Goal: Task Accomplishment & Management: Use online tool/utility

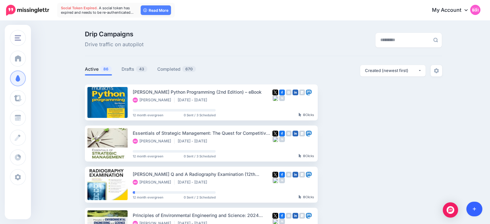
click at [472, 214] on link at bounding box center [474, 209] width 16 height 15
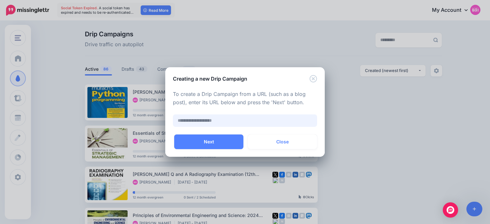
click at [298, 123] on input "text" at bounding box center [245, 120] width 144 height 12
paste input "**********"
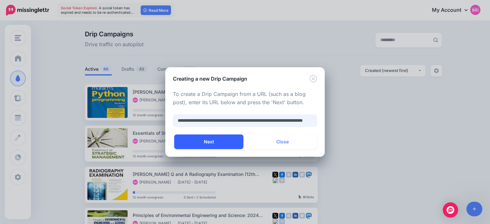
type input "**********"
click at [230, 138] on button "Next" at bounding box center [208, 142] width 69 height 15
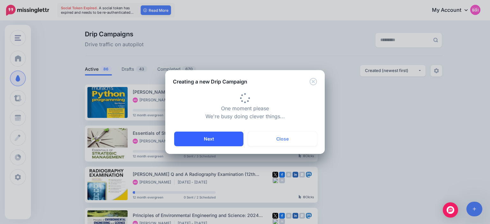
type input "**********"
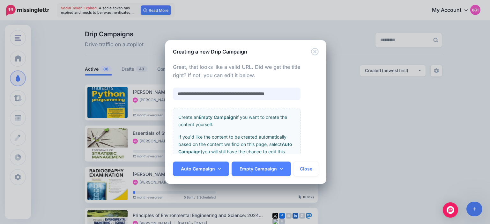
scroll to position [0, 4]
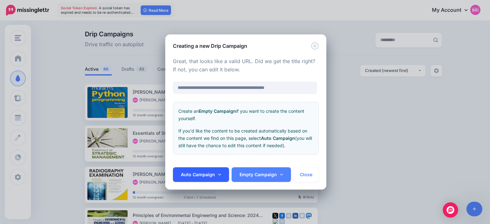
click at [219, 172] on link "Auto Campaign" at bounding box center [201, 174] width 56 height 15
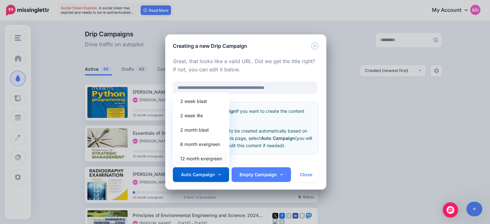
click at [215, 159] on link "12 month evergreen" at bounding box center [200, 158] width 51 height 12
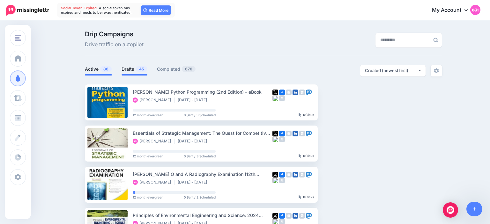
click at [138, 69] on span "45" at bounding box center [141, 69] width 11 height 6
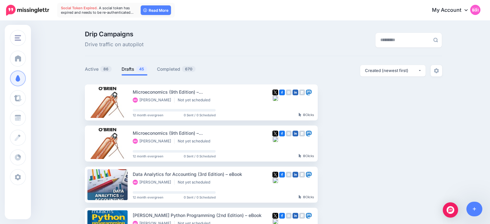
click at [474, 209] on icon at bounding box center [474, 210] width 4 height 4
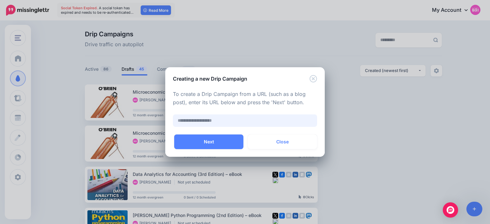
paste input "**********"
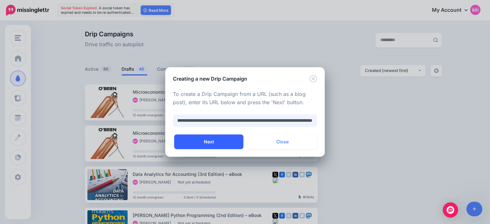
type input "**********"
click at [217, 138] on button "Next" at bounding box center [208, 142] width 69 height 15
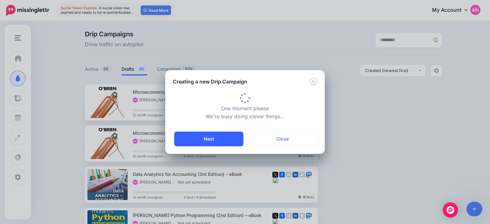
type input "**********"
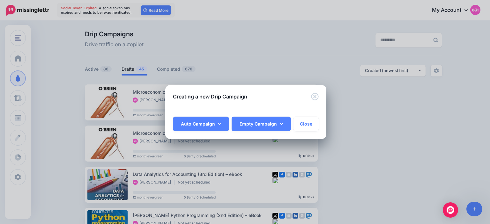
scroll to position [0, 47]
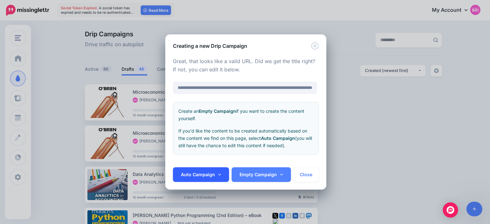
click at [215, 173] on link "Auto Campaign" at bounding box center [201, 174] width 56 height 15
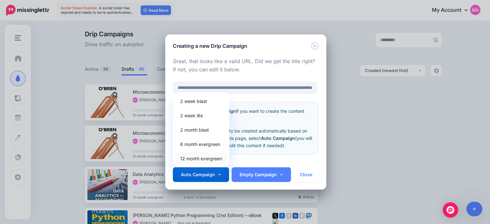
click at [211, 162] on link "12 month evergreen" at bounding box center [200, 158] width 51 height 12
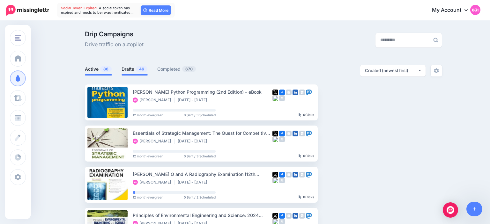
click at [122, 72] on link "Drafts 46" at bounding box center [134, 69] width 26 height 8
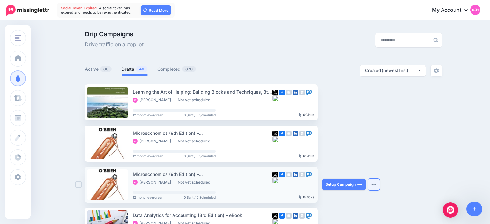
click at [378, 187] on button "button" at bounding box center [373, 184] width 11 height 11
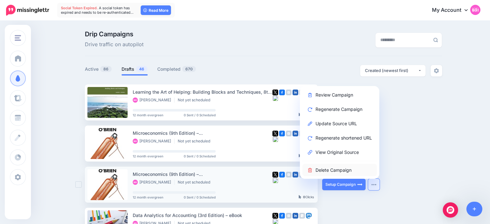
click at [359, 169] on link "Delete Campaign" at bounding box center [339, 170] width 74 height 12
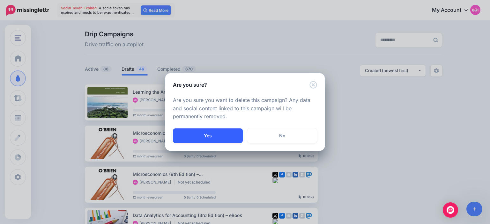
click at [208, 138] on button "Yes" at bounding box center [208, 135] width 70 height 15
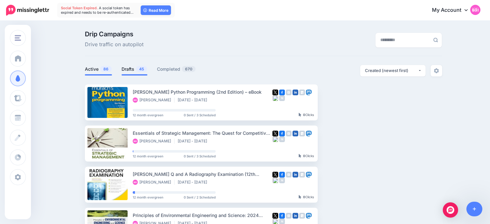
click at [128, 70] on link "Drafts 45" at bounding box center [134, 69] width 26 height 8
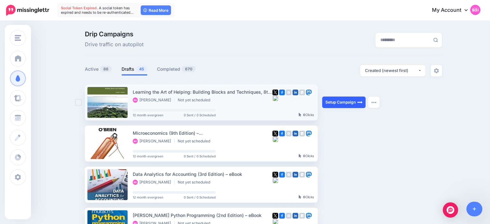
click at [348, 101] on link "Setup Campaign" at bounding box center [343, 102] width 43 height 11
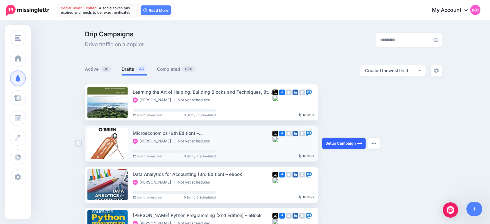
click at [335, 143] on link "Setup Campaign" at bounding box center [343, 143] width 43 height 11
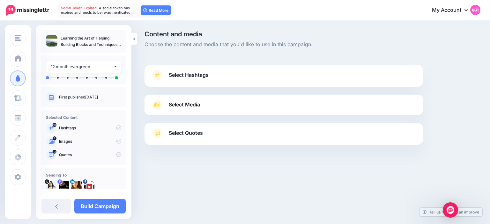
click at [202, 83] on link "Select Hashtags" at bounding box center [284, 78] width 266 height 17
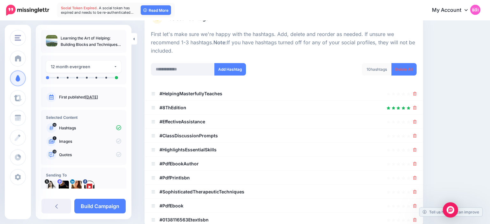
scroll to position [65, 0]
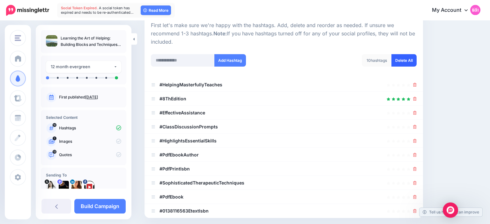
click at [414, 62] on link "Delete All" at bounding box center [403, 60] width 25 height 12
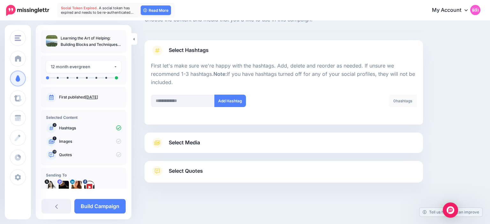
scroll to position [25, 0]
click at [236, 141] on link "Select Media" at bounding box center [284, 143] width 266 height 10
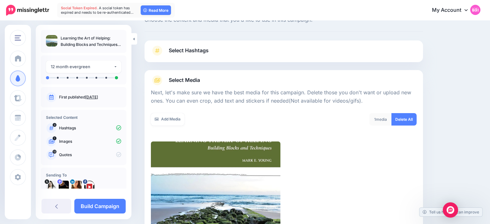
scroll to position [120, 0]
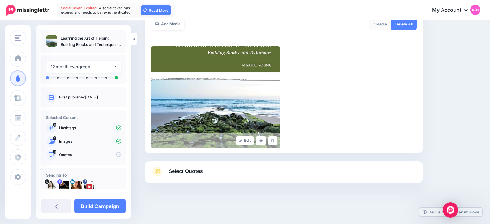
click at [202, 176] on link "Select Quotes" at bounding box center [284, 174] width 266 height 17
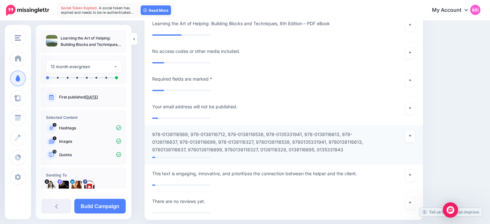
scroll to position [606, 0]
click at [416, 136] on div at bounding box center [396, 140] width 45 height 23
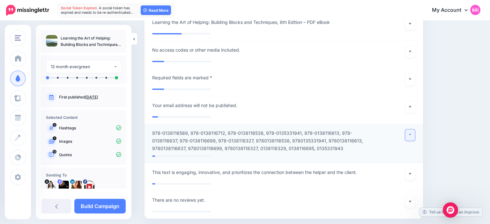
click at [411, 136] on link at bounding box center [410, 134] width 10 height 11
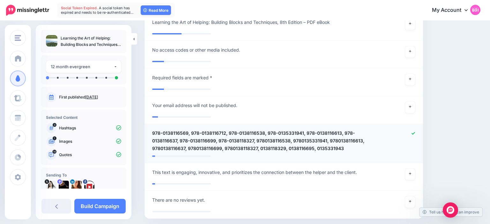
scroll to position [649, 0]
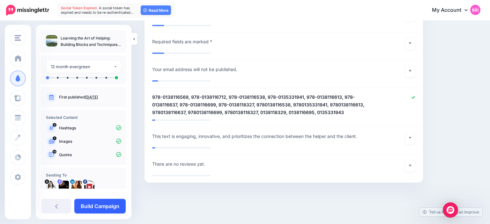
click at [109, 206] on link "Build Campaign" at bounding box center [99, 206] width 51 height 15
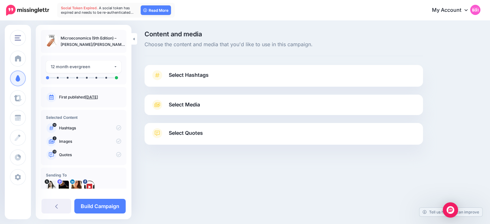
click at [206, 69] on div "Select Hashtags First let's make sure we're happy with the hashtags. Add, delet…" at bounding box center [283, 76] width 278 height 22
click at [204, 76] on span "Select Hashtags" at bounding box center [189, 75] width 40 height 9
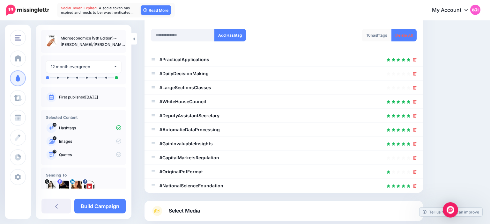
scroll to position [96, 0]
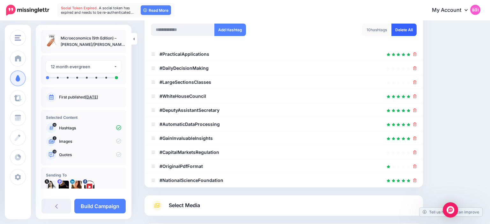
click at [399, 27] on link "Delete All" at bounding box center [403, 30] width 25 height 12
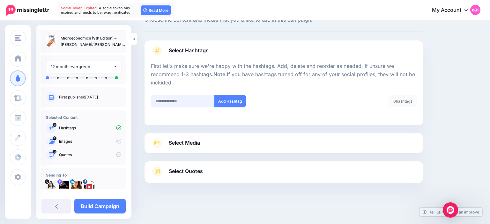
click at [189, 106] on input "text" at bounding box center [183, 101] width 64 height 12
type input "*********"
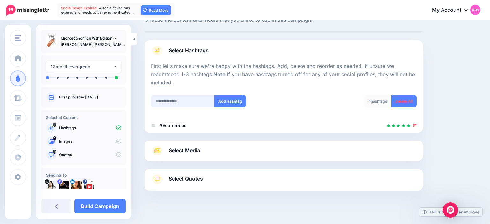
scroll to position [32, 0]
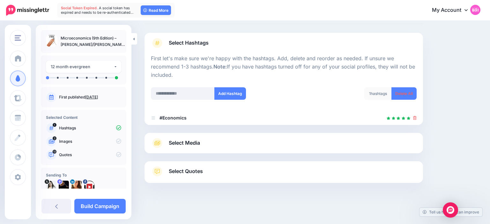
click at [207, 144] on link "Select Media" at bounding box center [284, 143] width 266 height 10
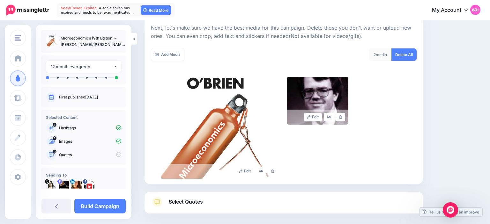
scroll to position [101, 0]
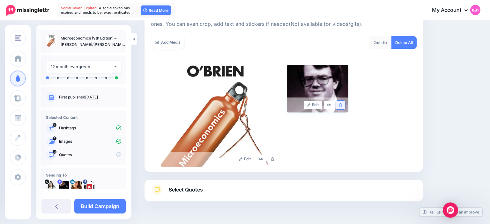
click at [341, 105] on icon at bounding box center [340, 105] width 3 height 4
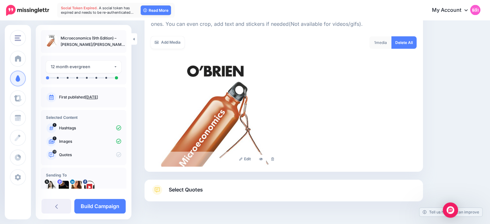
click at [248, 190] on link "Select Quotes" at bounding box center [284, 193] width 266 height 17
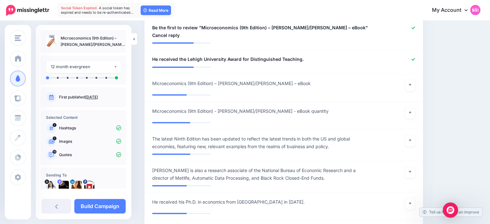
scroll to position [568, 0]
click at [415, 135] on div at bounding box center [396, 142] width 45 height 15
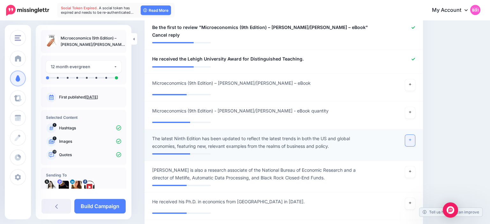
click at [413, 135] on link at bounding box center [410, 140] width 10 height 11
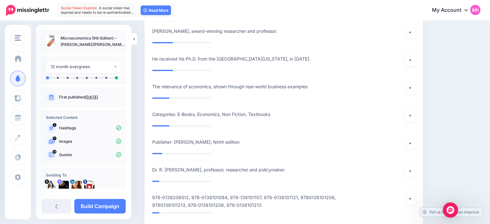
scroll to position [923, 0]
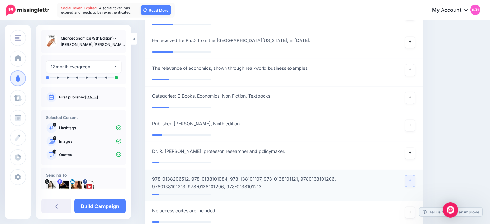
click at [410, 179] on icon at bounding box center [410, 181] width 3 height 4
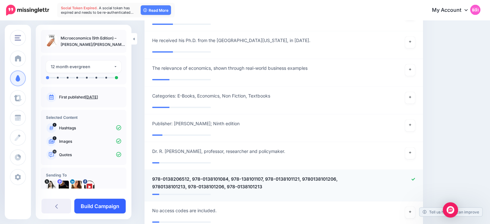
click at [110, 206] on link "Build Campaign" at bounding box center [99, 206] width 51 height 15
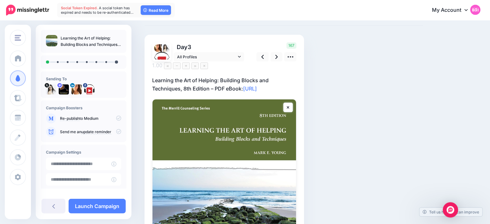
scroll to position [27, 0]
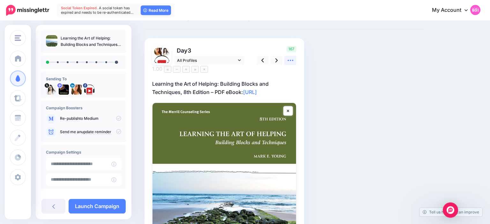
click at [285, 58] on link at bounding box center [290, 60] width 12 height 9
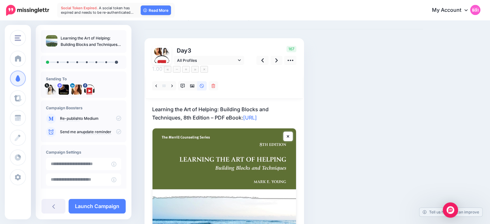
click at [295, 111] on p "Learning the Art of Helping: Building Blocks and Techniques, 8th Edition – PDF …" at bounding box center [224, 113] width 144 height 17
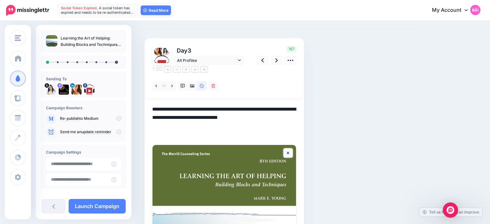
scroll to position [0, 0]
click at [355, 105] on div "Social Posts Review the social posts that will be sent to promote this content.…" at bounding box center [284, 188] width 288 height 369
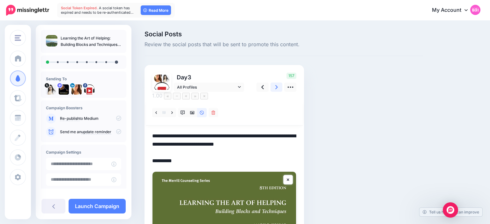
click at [278, 88] on link at bounding box center [276, 87] width 12 height 9
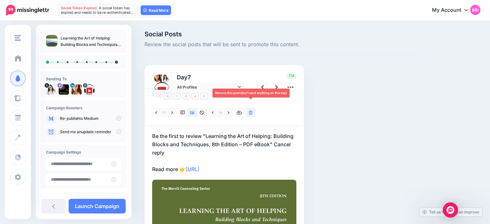
click at [250, 111] on icon at bounding box center [251, 113] width 4 height 4
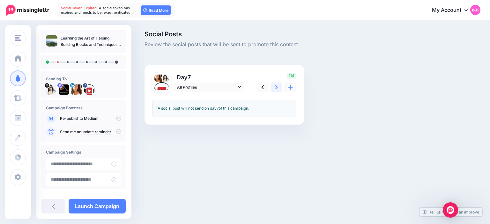
click at [275, 89] on link at bounding box center [276, 87] width 12 height 9
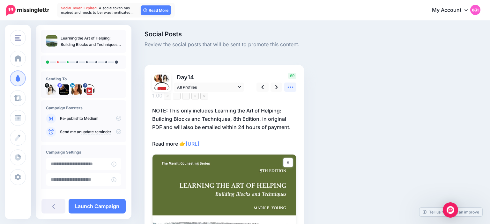
click at [295, 87] on link at bounding box center [290, 87] width 12 height 9
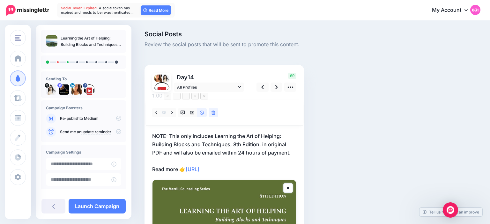
click at [169, 132] on p "NOTE: This only includes Learning the Art of Helping: Building Blocks and Techn…" at bounding box center [224, 152] width 144 height 41
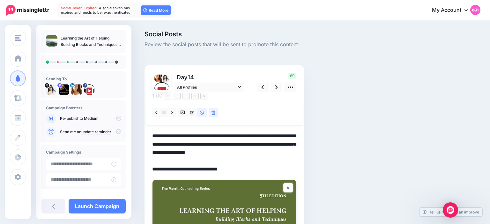
click at [169, 132] on textarea "**********" at bounding box center [224, 152] width 144 height 41
click at [214, 111] on icon at bounding box center [213, 113] width 4 height 4
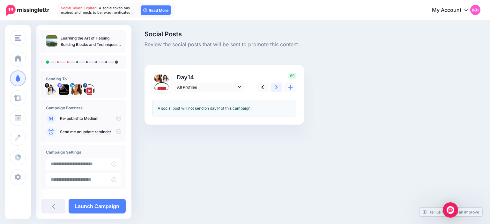
click at [277, 85] on icon at bounding box center [276, 87] width 3 height 7
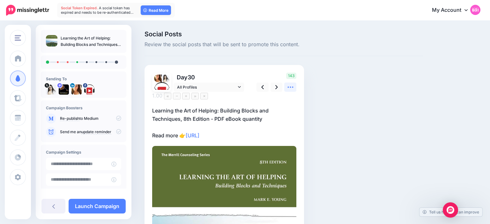
click at [294, 88] on link at bounding box center [290, 87] width 12 height 9
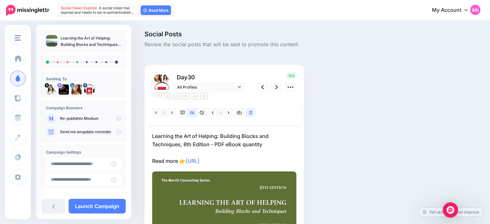
click at [219, 138] on p "Learning the Art of Helping: Building Blocks and Techniques, 8th Edition - PDF …" at bounding box center [224, 148] width 144 height 33
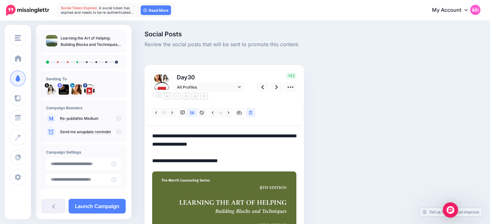
click at [235, 137] on textarea "**********" at bounding box center [224, 148] width 144 height 33
click at [239, 140] on textarea "**********" at bounding box center [224, 148] width 144 height 33
type textarea "**********"
click at [274, 87] on link at bounding box center [276, 87] width 12 height 9
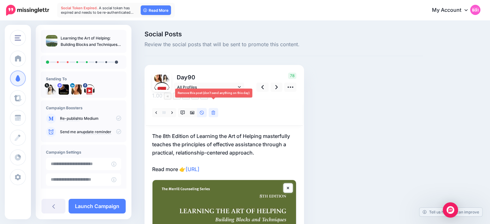
click at [214, 111] on icon at bounding box center [213, 113] width 4 height 4
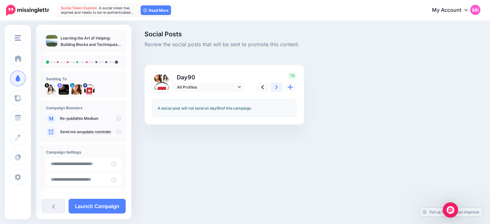
click at [275, 85] on link at bounding box center [276, 87] width 12 height 9
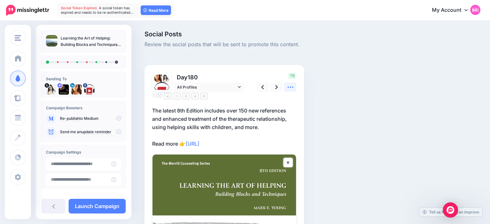
click at [293, 87] on icon at bounding box center [290, 87] width 6 height 1
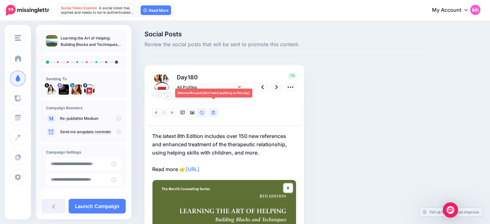
click at [214, 108] on link at bounding box center [213, 112] width 10 height 9
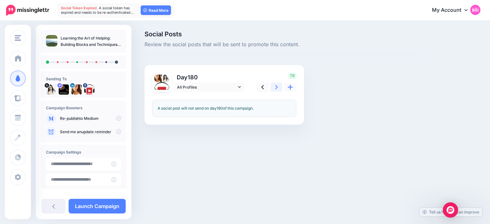
click at [276, 90] on icon at bounding box center [276, 87] width 3 height 7
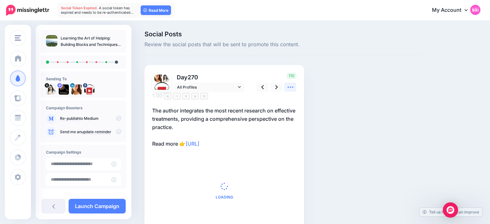
click at [291, 90] on icon at bounding box center [290, 87] width 7 height 7
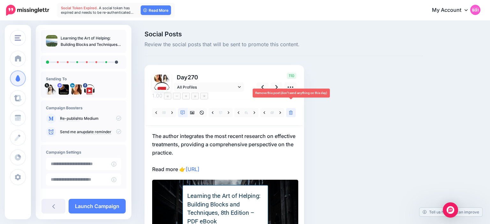
click at [287, 108] on link at bounding box center [291, 112] width 10 height 9
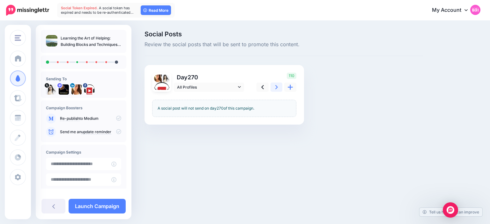
click at [278, 88] on link at bounding box center [276, 87] width 12 height 9
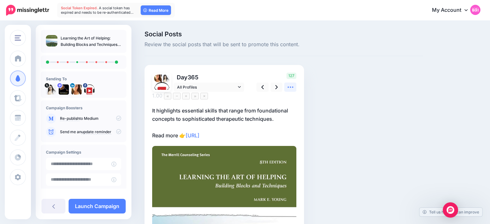
click at [292, 88] on icon at bounding box center [290, 87] width 7 height 7
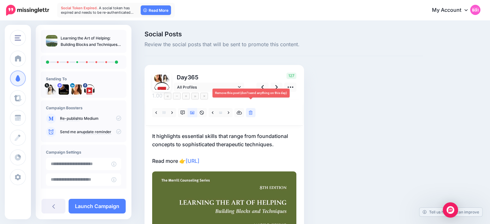
click at [253, 108] on link at bounding box center [251, 112] width 10 height 9
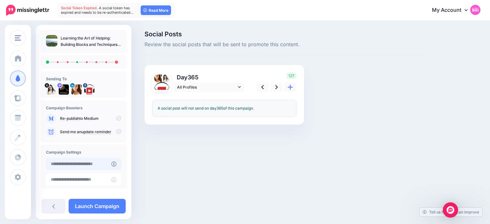
type input "**********"
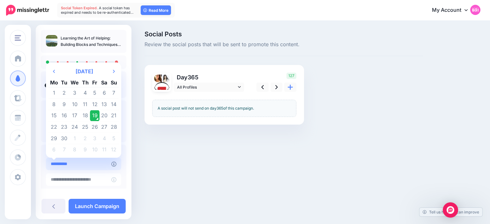
click at [87, 163] on input "**********" at bounding box center [78, 164] width 65 height 12
click at [96, 115] on td "19" at bounding box center [95, 115] width 10 height 11
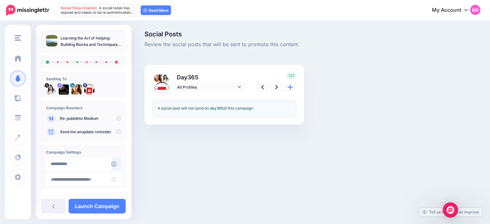
scroll to position [48, 0]
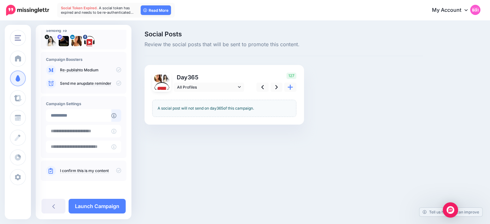
click at [119, 169] on icon at bounding box center [118, 170] width 5 height 5
click at [106, 205] on link "Launch Campaign" at bounding box center [97, 206] width 57 height 15
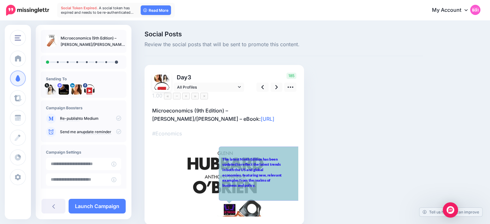
click at [250, 161] on div "The latest Ninth Edition has been updated to reflect the latest trends in both …" at bounding box center [252, 173] width 60 height 32
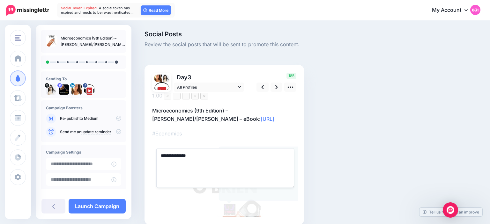
type textarea "**********"
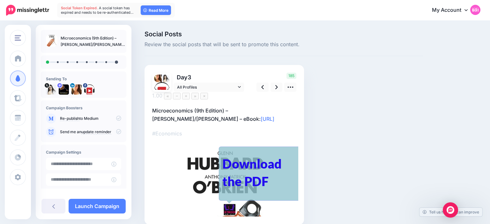
click at [350, 118] on div "Social Posts Review the social posts that will be sent to promote this content.…" at bounding box center [284, 137] width 288 height 213
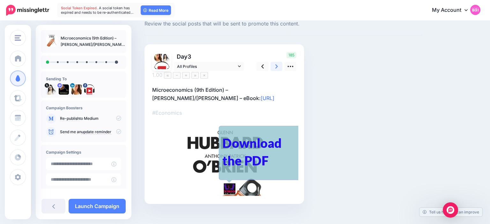
click at [275, 65] on icon at bounding box center [276, 66] width 3 height 7
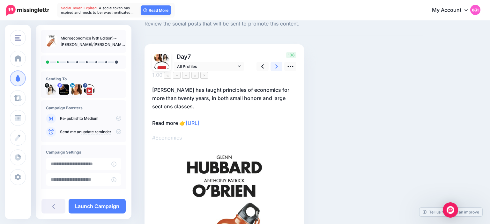
scroll to position [0, 0]
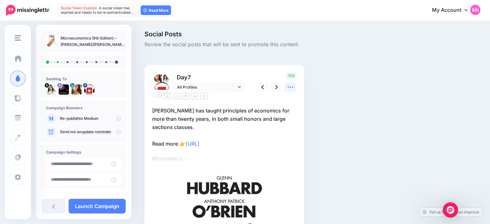
click at [291, 90] on icon at bounding box center [290, 87] width 7 height 7
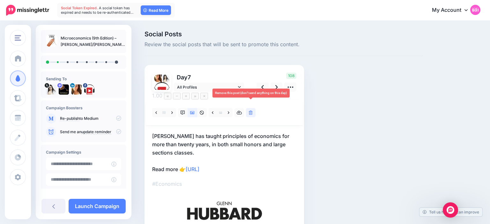
click at [249, 108] on link at bounding box center [251, 112] width 10 height 9
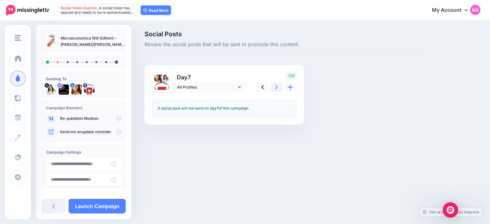
click at [275, 86] on icon at bounding box center [276, 87] width 3 height 4
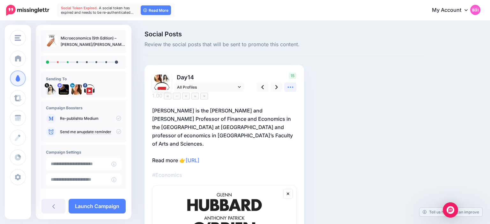
click at [288, 87] on icon at bounding box center [290, 87] width 7 height 7
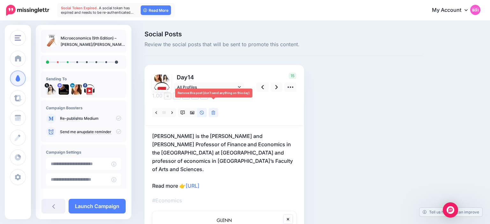
click at [215, 111] on icon at bounding box center [213, 113] width 4 height 4
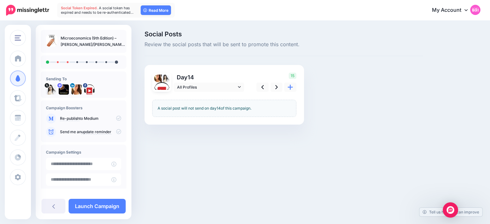
click at [270, 84] on div "15" at bounding box center [275, 82] width 51 height 19
click at [272, 86] on link at bounding box center [276, 87] width 12 height 9
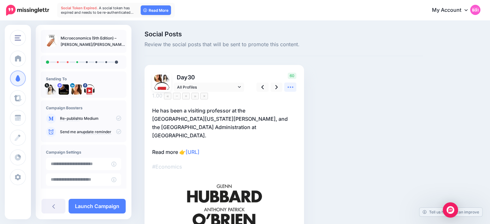
click at [290, 87] on icon at bounding box center [290, 87] width 6 height 1
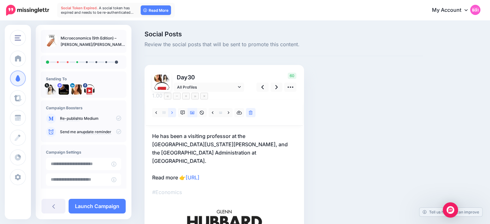
click at [171, 108] on link at bounding box center [172, 112] width 8 height 9
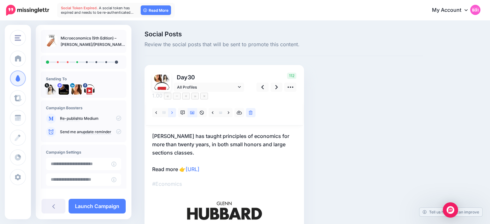
click at [171, 108] on link at bounding box center [172, 112] width 8 height 9
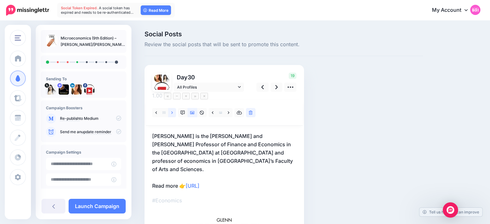
click at [171, 108] on link at bounding box center [172, 112] width 8 height 9
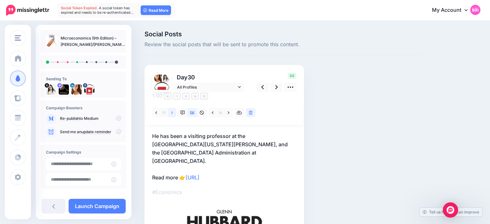
click at [171, 108] on link at bounding box center [172, 112] width 8 height 9
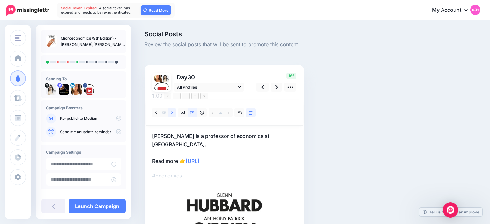
click at [171, 108] on link at bounding box center [172, 112] width 8 height 9
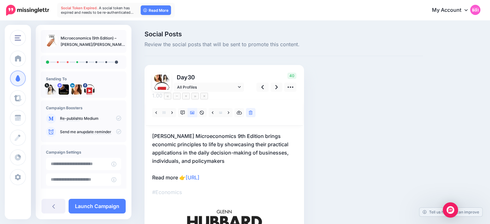
click at [179, 169] on p "Hubbard's Microeconomics 9th Edition brings economic principles to life by show…" at bounding box center [224, 157] width 144 height 50
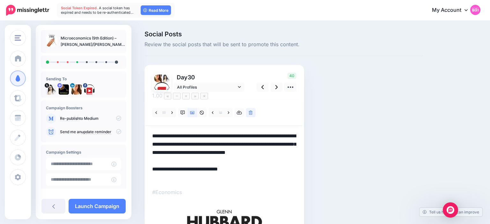
click at [179, 169] on textarea "**********" at bounding box center [224, 157] width 144 height 50
click at [327, 132] on div "Social Posts Review the social posts that will be sent to promote this content.…" at bounding box center [284, 222] width 288 height 383
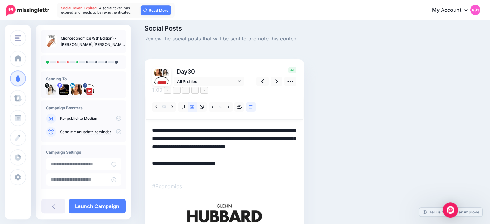
scroll to position [1, 0]
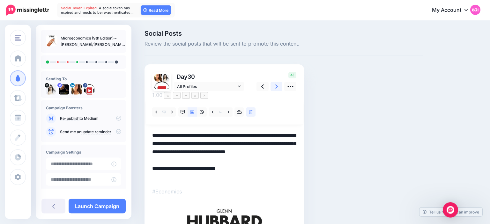
click at [277, 84] on icon at bounding box center [276, 86] width 3 height 7
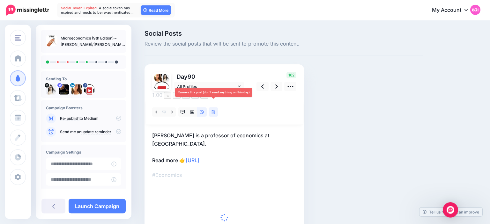
click at [215, 107] on link at bounding box center [213, 111] width 10 height 9
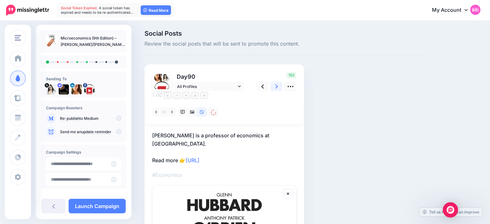
scroll to position [0, 0]
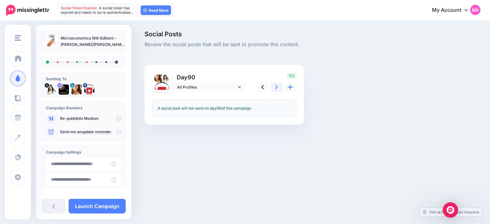
click at [277, 86] on icon at bounding box center [276, 87] width 3 height 7
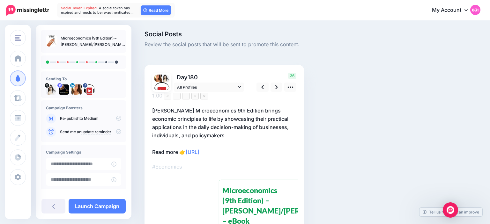
click at [175, 146] on p "Hubbard's Microeconomics 9th Edition brings economic principles to life by show…" at bounding box center [224, 131] width 144 height 50
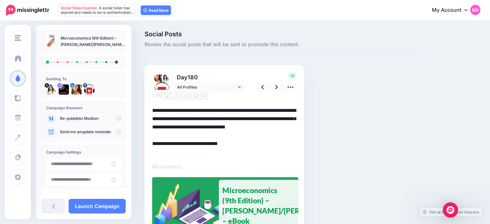
click at [177, 146] on textarea "**********" at bounding box center [224, 131] width 144 height 50
type textarea "**********"
click at [257, 213] on div "Microeconomics (9th Edition) – [PERSON_NAME]/[PERSON_NAME] – eBook" at bounding box center [252, 205] width 60 height 41
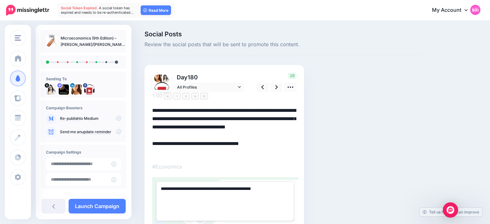
click at [273, 181] on textarea "**********" at bounding box center [225, 201] width 138 height 40
type textarea "**********"
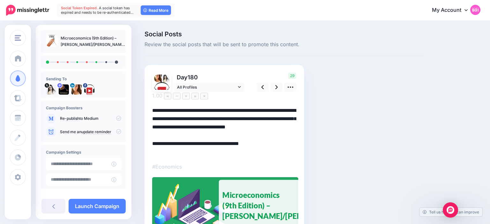
click at [323, 161] on div "Social Posts Review the social posts that will be sent to promote this content.…" at bounding box center [284, 154] width 288 height 246
click at [278, 85] on link at bounding box center [276, 87] width 12 height 9
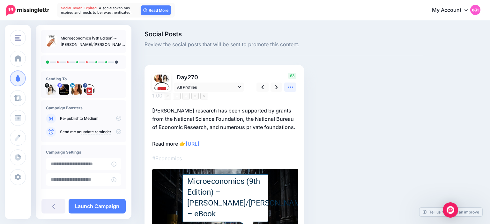
click at [292, 85] on icon at bounding box center [290, 87] width 7 height 7
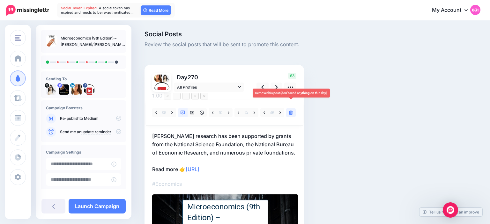
click at [291, 111] on icon at bounding box center [291, 113] width 4 height 4
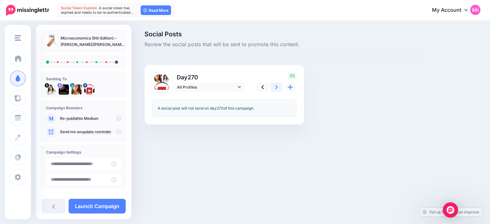
click at [276, 86] on icon at bounding box center [276, 87] width 3 height 4
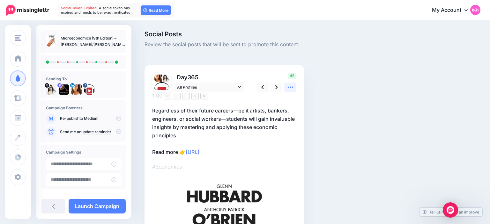
click at [288, 88] on icon at bounding box center [290, 87] width 7 height 7
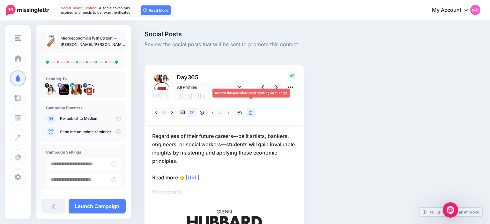
click at [253, 108] on link at bounding box center [251, 112] width 10 height 9
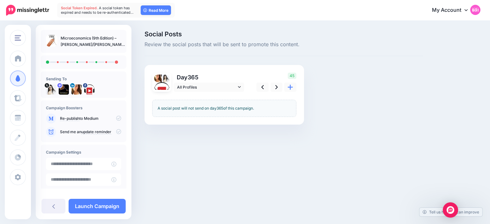
scroll to position [48, 0]
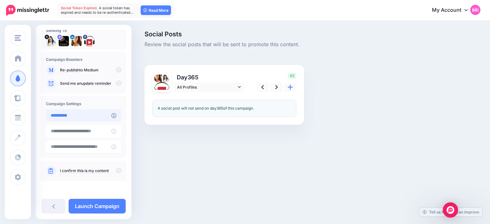
click at [109, 121] on input "**********" at bounding box center [78, 115] width 65 height 12
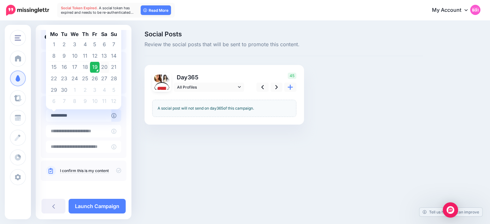
click at [103, 68] on td "20" at bounding box center [104, 67] width 10 height 11
type input "**********"
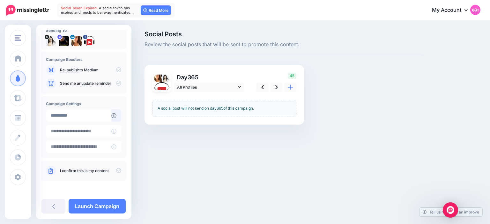
click at [118, 171] on icon at bounding box center [118, 170] width 5 height 5
click at [113, 201] on link "Launch Campaign" at bounding box center [97, 206] width 57 height 15
